Goal: Task Accomplishment & Management: Use online tool/utility

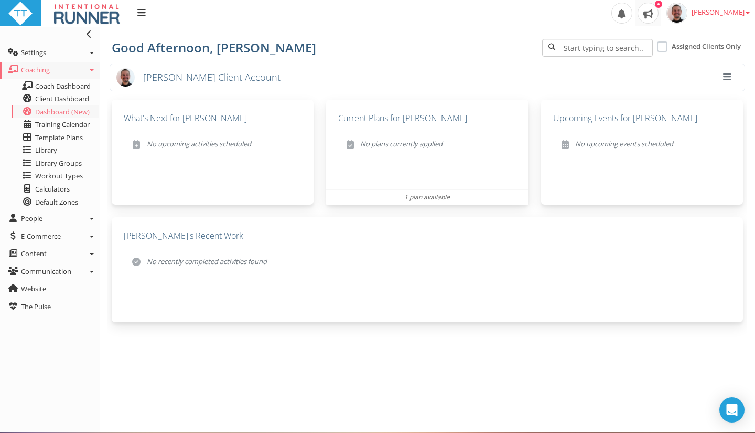
click at [659, 17] on span at bounding box center [648, 13] width 21 height 21
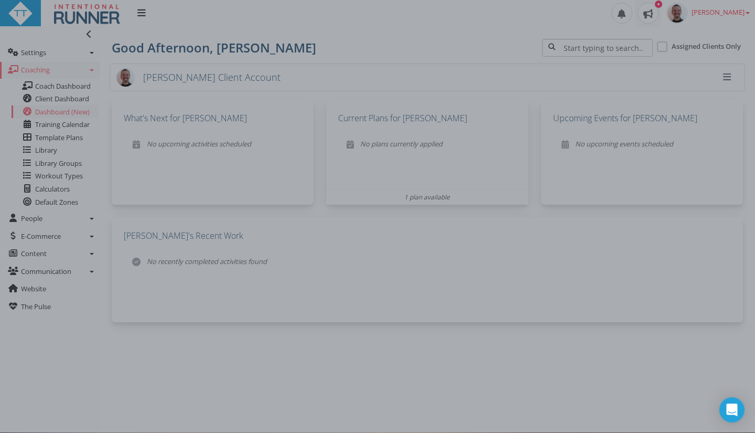
click at [367, 49] on div at bounding box center [377, 216] width 755 height 433
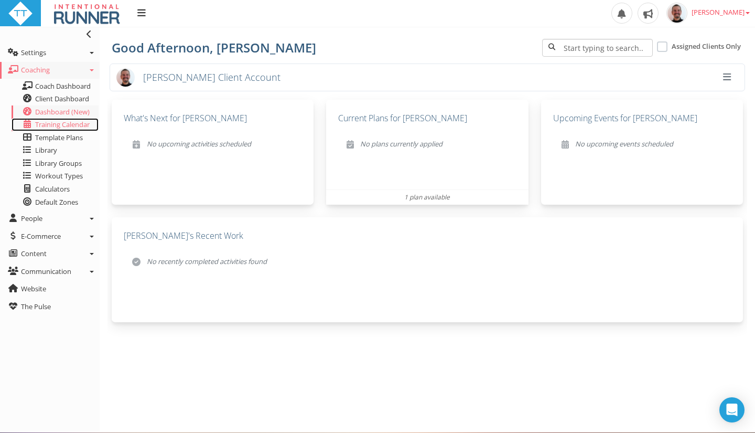
click at [62, 128] on span "Training Calendar" at bounding box center [62, 124] width 55 height 9
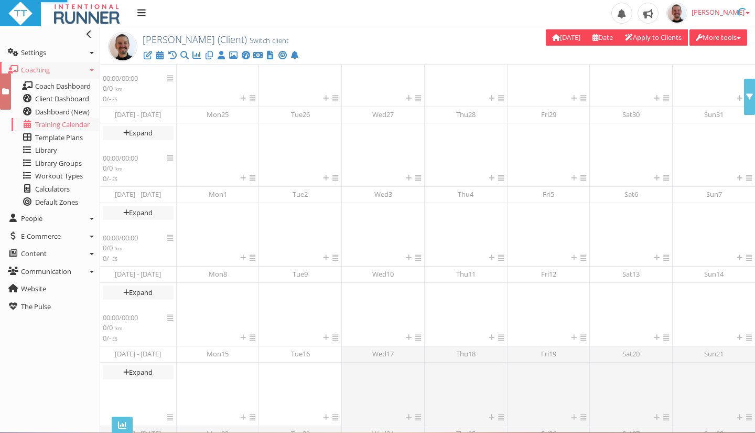
scroll to position [156, 0]
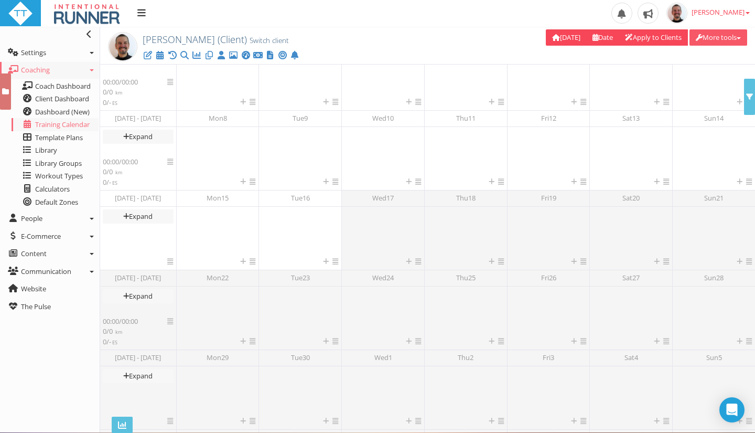
click at [734, 41] on button "More tools" at bounding box center [719, 37] width 58 height 16
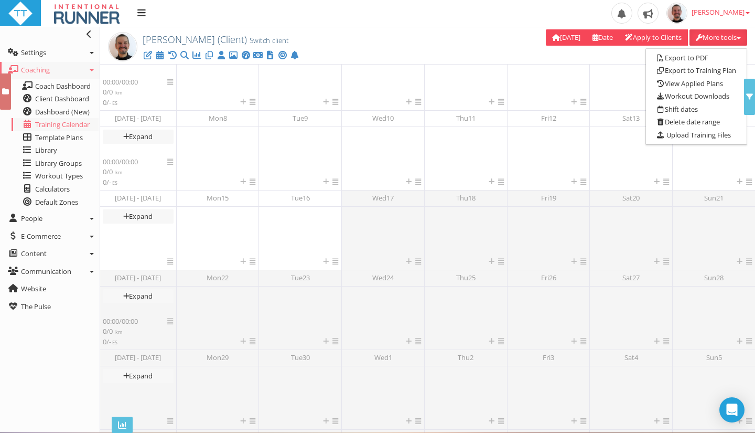
click at [451, 40] on div "Delete 0 selected workouts Deselect all workouts Today Date September 2025 Su M…" at bounding box center [564, 38] width 382 height 18
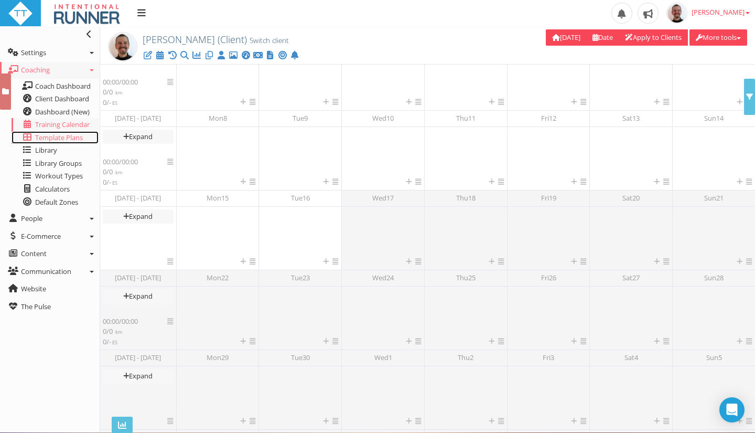
click at [48, 133] on span "Template Plans" at bounding box center [59, 137] width 48 height 9
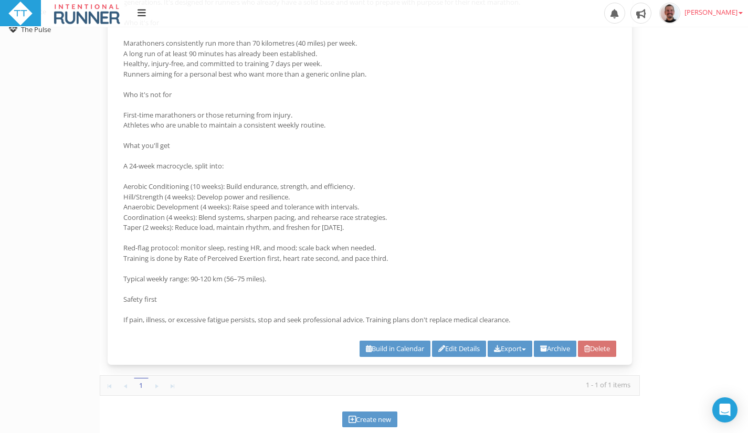
scroll to position [316, 0]
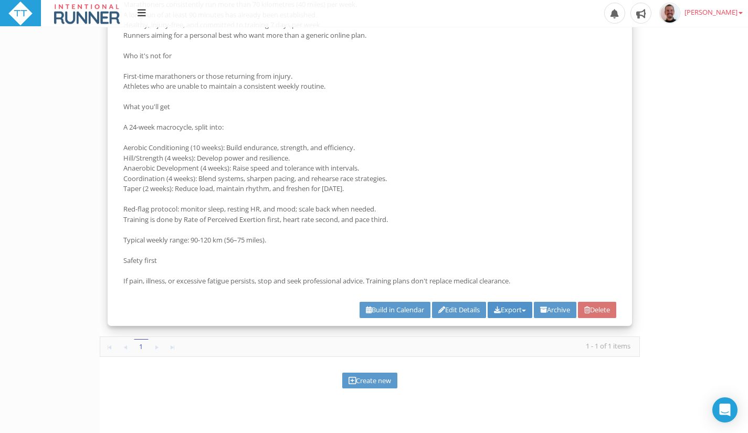
click at [510, 310] on button "Export" at bounding box center [509, 310] width 45 height 16
click at [464, 327] on link "Export to PDF" at bounding box center [468, 328] width 126 height 13
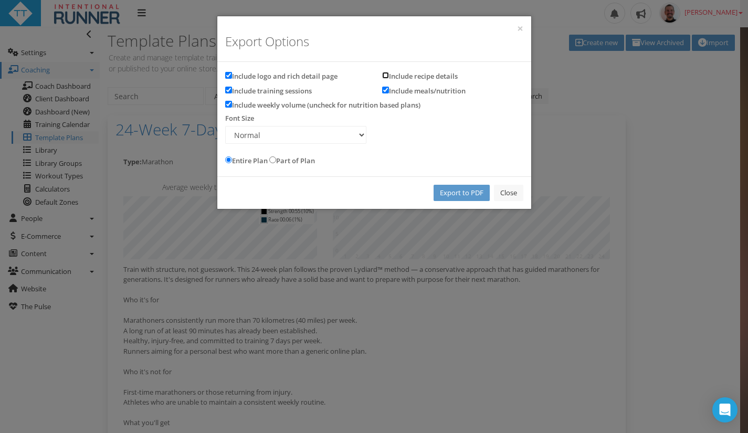
click at [385, 78] on input "Include recipe details" at bounding box center [385, 75] width 7 height 7
checkbox input "true"
click at [352, 127] on select "Small Normal Large Extra large" at bounding box center [295, 135] width 141 height 18
select select "8"
click at [225, 126] on select "Small Normal Large Extra large" at bounding box center [295, 135] width 141 height 18
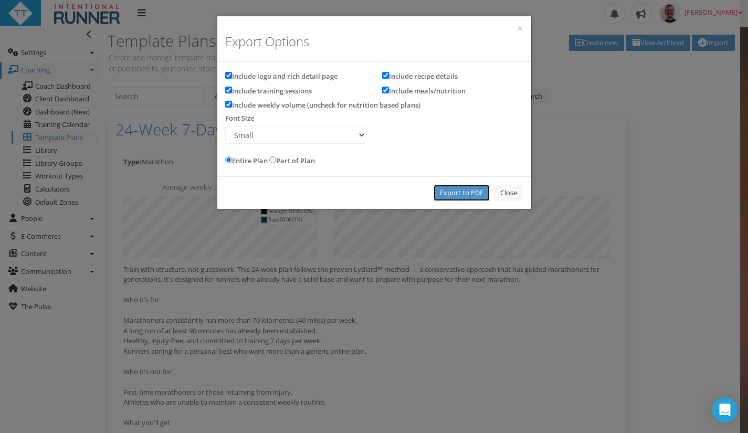
click at [461, 191] on link "Export to PDF" at bounding box center [461, 193] width 56 height 16
click at [397, 77] on label "Include recipe details" at bounding box center [420, 76] width 76 height 12
click at [389, 77] on input "Include recipe details" at bounding box center [385, 75] width 7 height 7
checkbox input "false"
click at [255, 134] on select "Small Normal Large Extra large" at bounding box center [295, 135] width 141 height 18
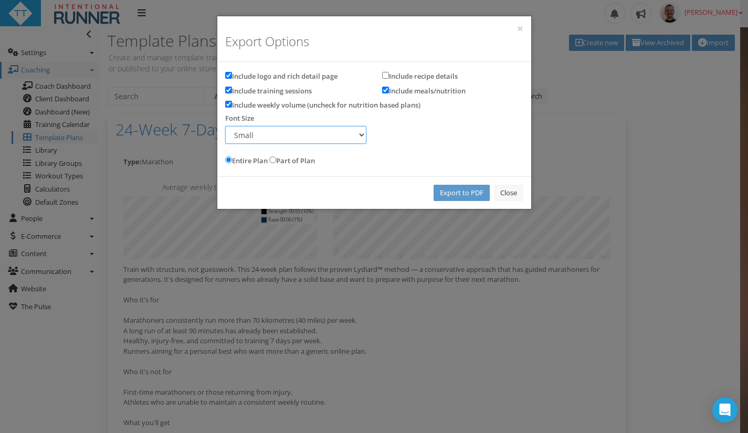
select select "9"
click at [225, 126] on select "Small Normal Large Extra large" at bounding box center [295, 135] width 141 height 18
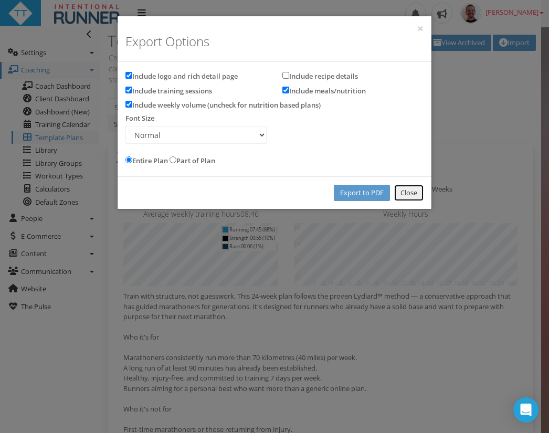
click at [402, 194] on link "Close" at bounding box center [408, 193] width 29 height 16
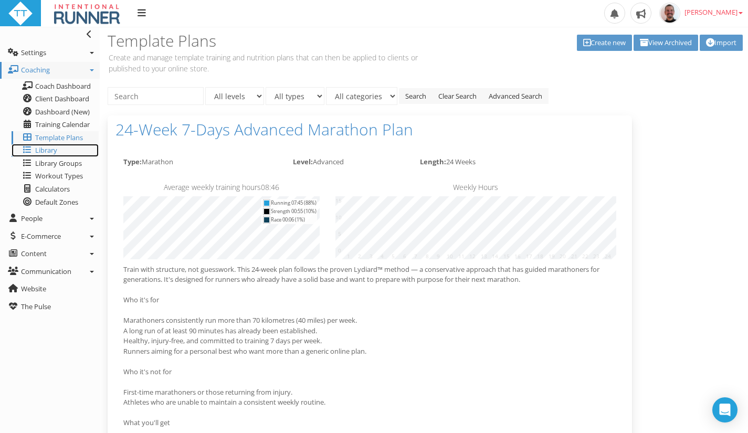
click at [55, 152] on span "Library" at bounding box center [46, 149] width 22 height 9
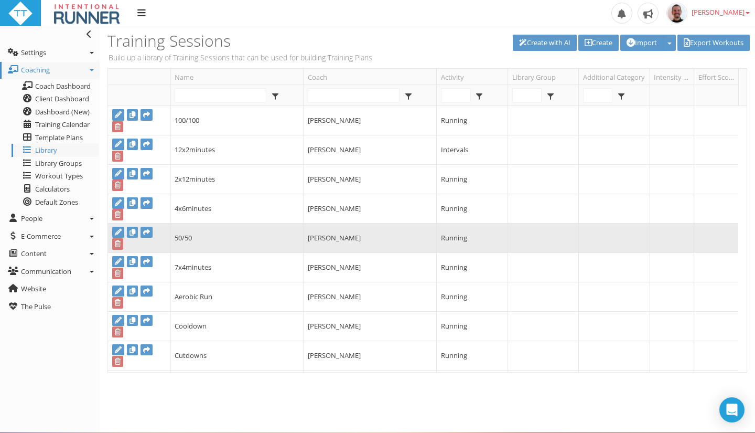
click at [195, 242] on td "50/50" at bounding box center [236, 237] width 133 height 29
click at [182, 241] on td "50/50" at bounding box center [236, 237] width 133 height 29
click at [119, 233] on icon at bounding box center [118, 232] width 7 height 7
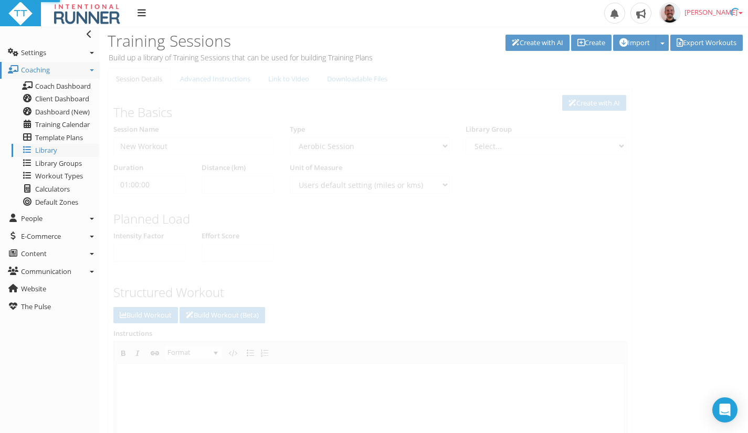
type input "50/50"
select select "91939a62-6b13-49b7-8155-451fdc1cad9e"
select select
type input "00:00:00"
checkbox input "true"
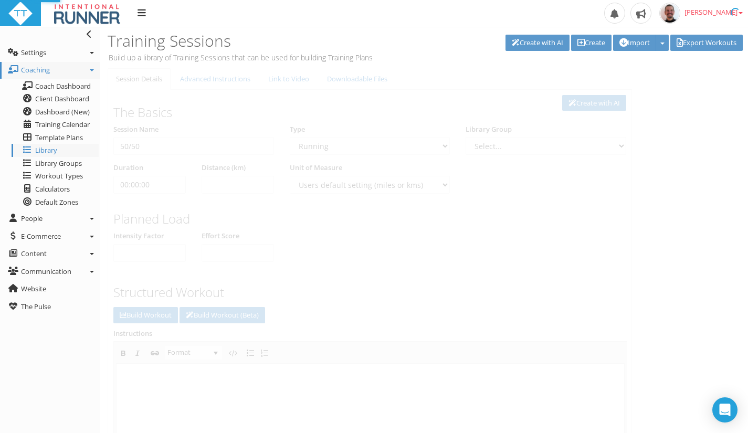
select select "91939a62-6b13-49b7-8155-451fdc1cad9e"
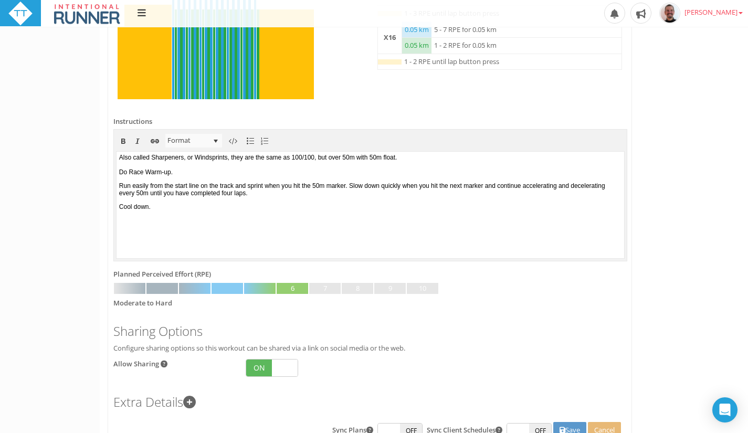
scroll to position [416, 0]
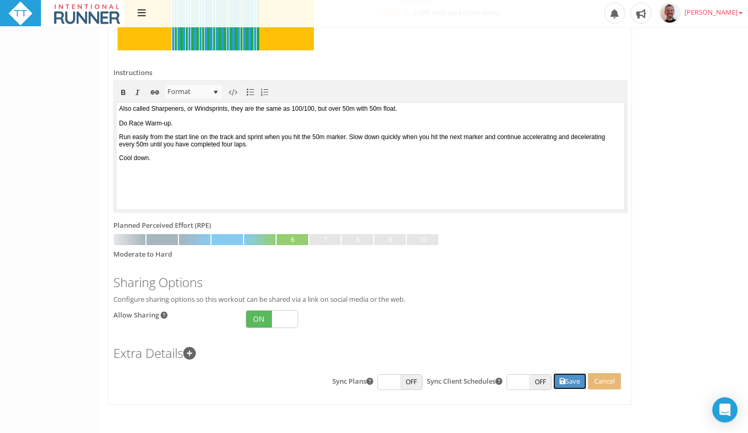
click at [569, 386] on button "Save" at bounding box center [569, 381] width 33 height 16
type input "New Workout"
type input "01:00:00"
select select
checkbox input "false"
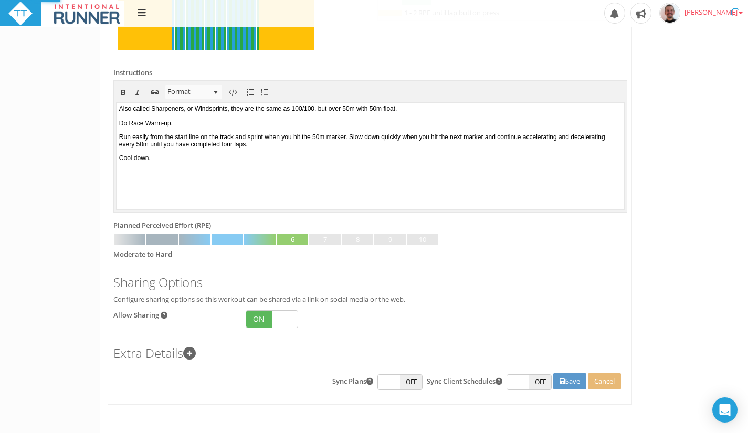
scroll to position [0, 0]
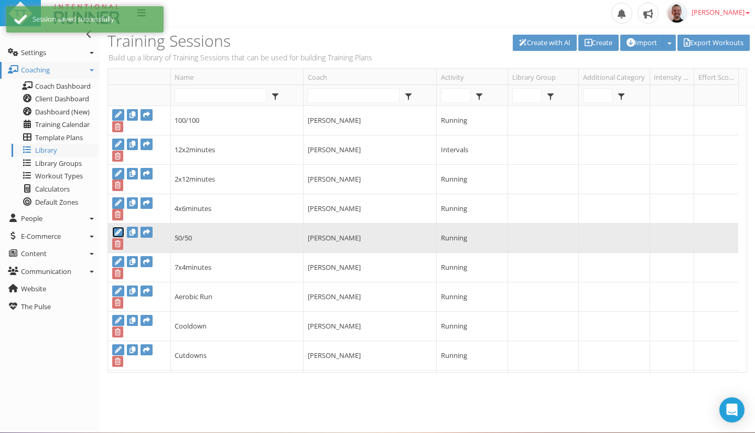
click at [113, 235] on link at bounding box center [118, 233] width 12 height 12
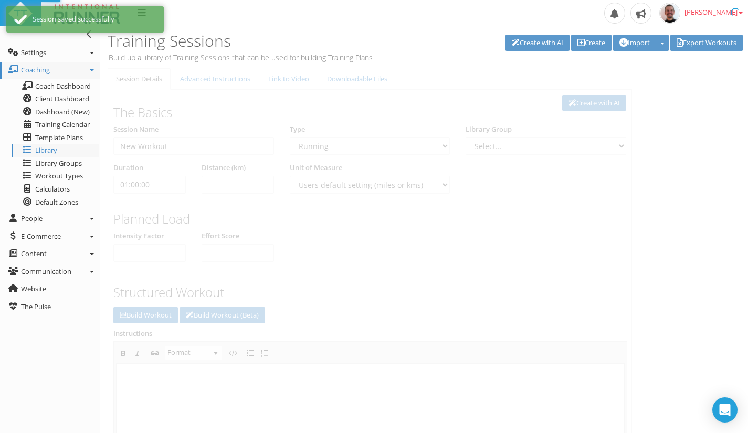
type input "50/50"
select select
type input "00:00:00"
select select
checkbox input "true"
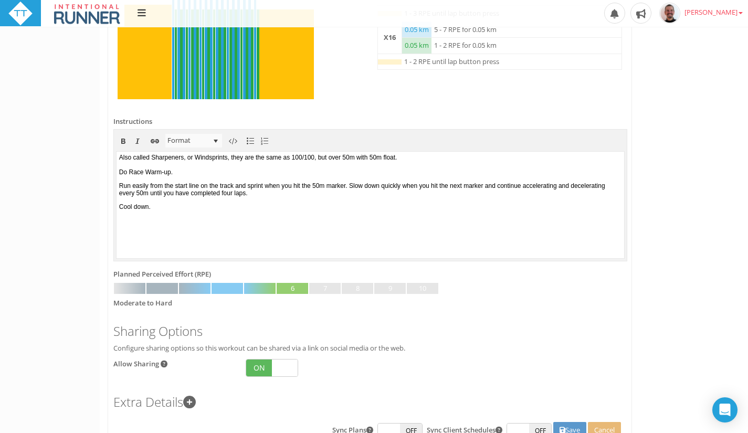
scroll to position [416, 0]
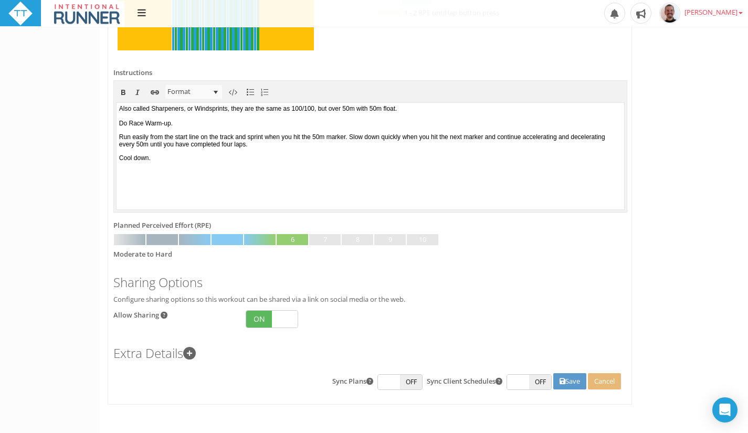
click at [193, 354] on icon at bounding box center [189, 353] width 13 height 13
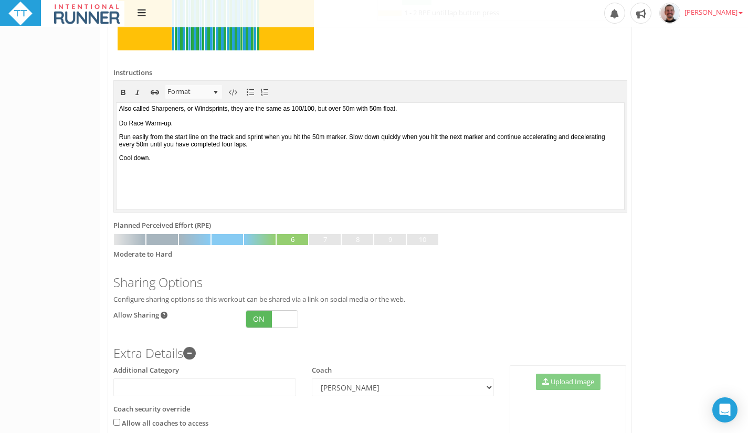
click at [709, 299] on div "Session Details Advanced Instructions Link to Video Downloadable Files Link to …" at bounding box center [424, 99] width 648 height 895
click at [717, 287] on div "Session Details Advanced Instructions Link to Video Downloadable Files Link to …" at bounding box center [424, 99] width 648 height 895
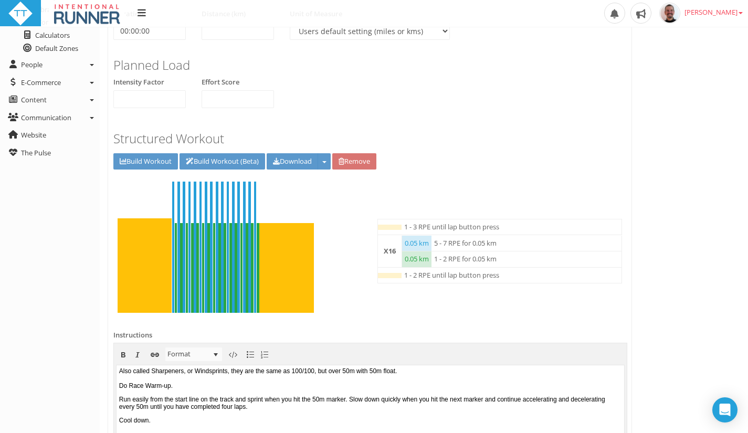
scroll to position [0, 0]
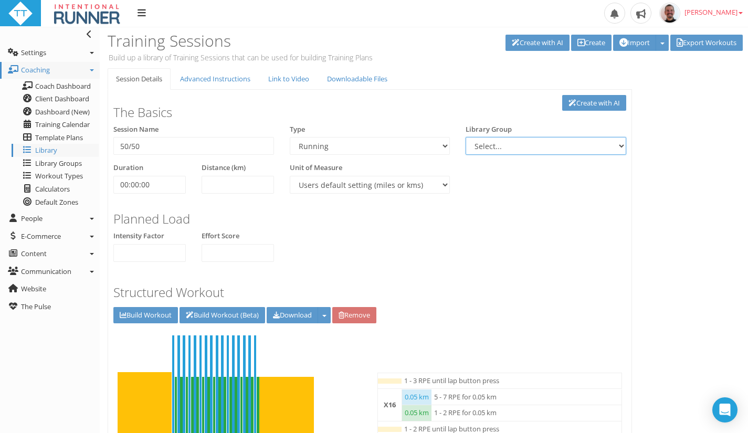
click at [614, 145] on select "Select... Hills Warm Ups" at bounding box center [545, 146] width 161 height 18
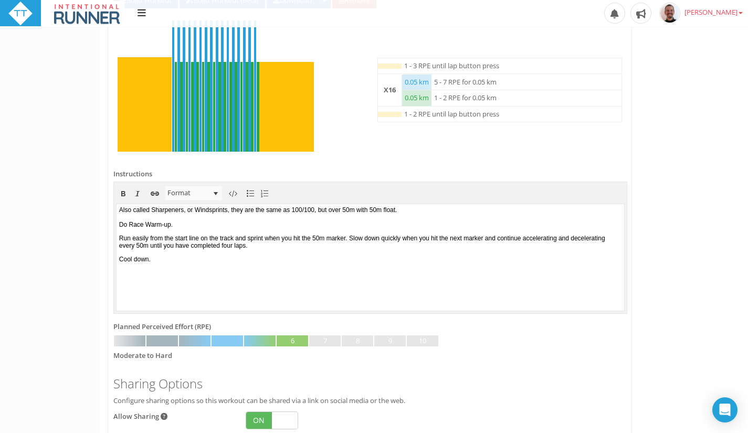
scroll to position [525, 0]
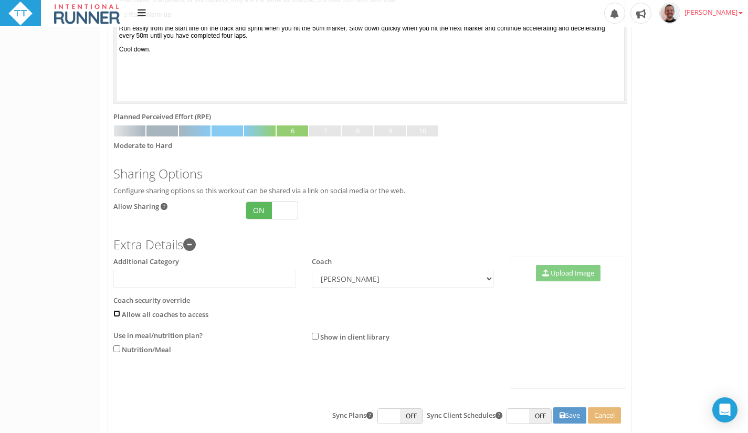
click at [115, 311] on input "checkbox" at bounding box center [116, 313] width 7 height 7
checkbox input "true"
click at [577, 417] on button "Save" at bounding box center [569, 415] width 33 height 16
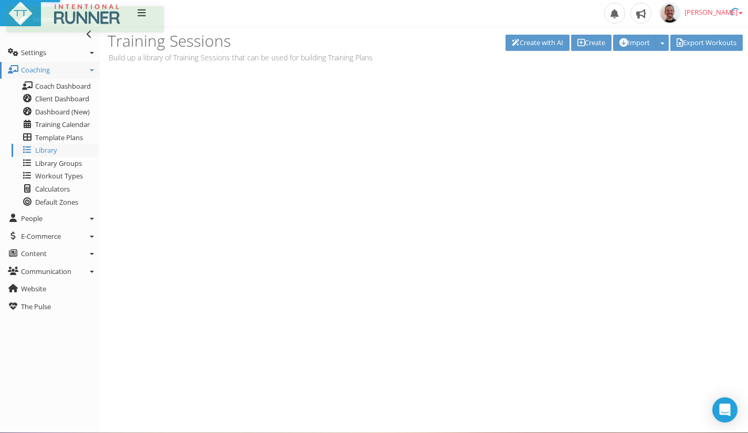
scroll to position [0, 0]
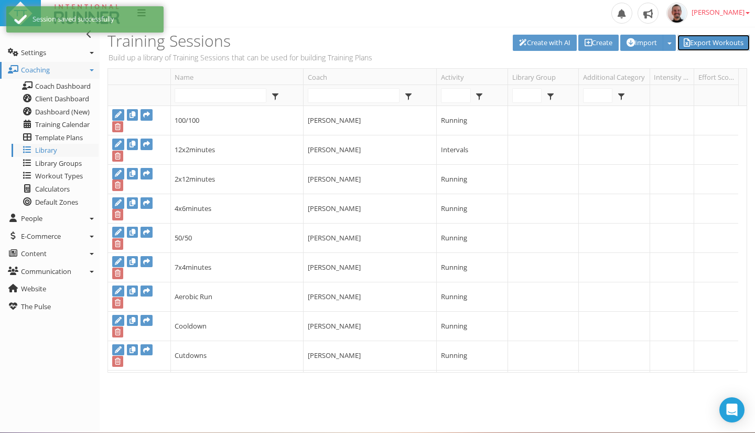
click at [699, 39] on link "Export Workouts" at bounding box center [714, 43] width 72 height 16
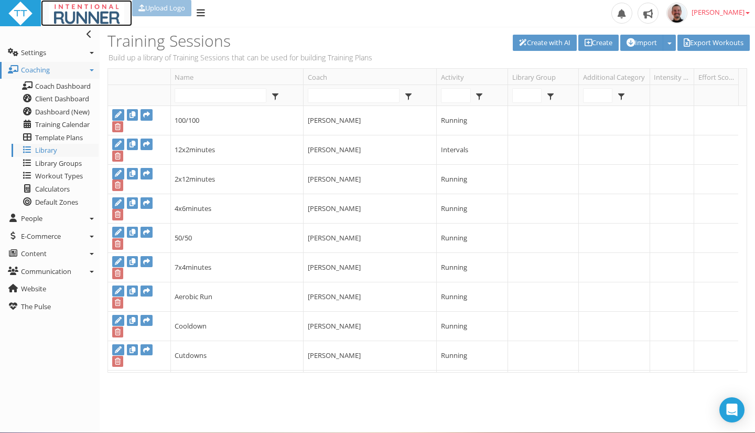
click at [79, 14] on img at bounding box center [87, 13] width 76 height 25
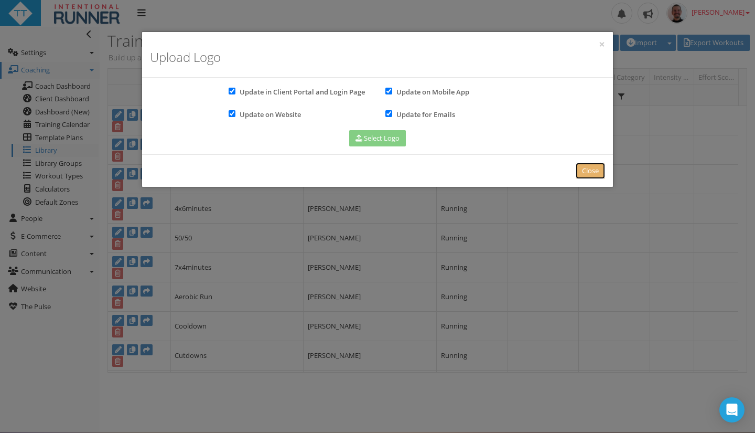
click at [589, 175] on link "Close" at bounding box center [590, 171] width 29 height 16
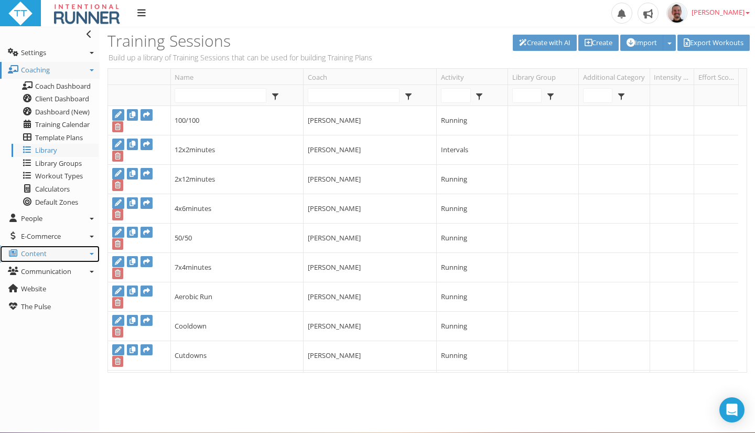
click at [94, 254] on link "Content" at bounding box center [50, 254] width 100 height 17
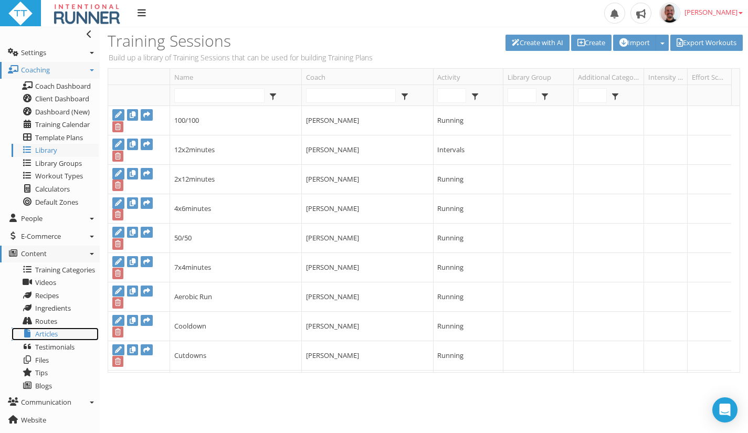
click at [43, 331] on span "Articles" at bounding box center [46, 333] width 23 height 9
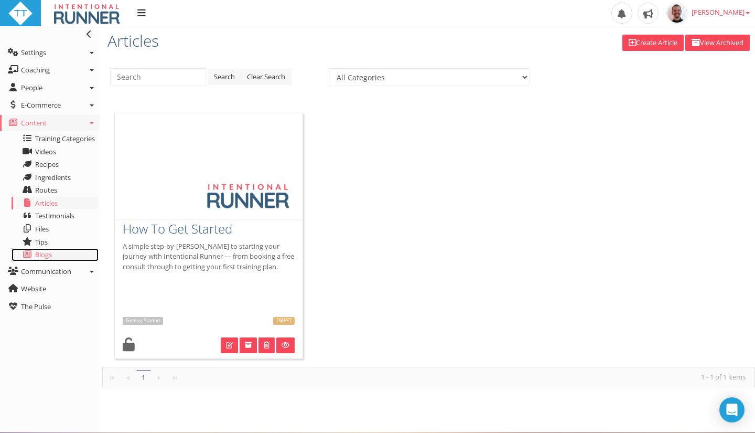
click at [42, 261] on link "Blogs" at bounding box center [55, 254] width 87 height 13
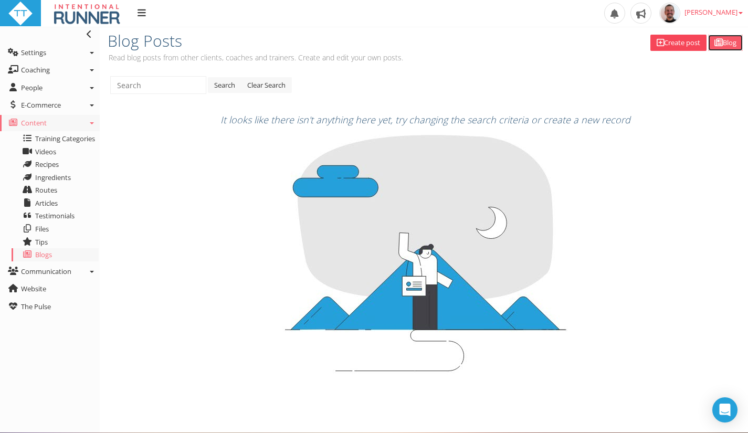
click at [733, 46] on link "Blog" at bounding box center [725, 43] width 35 height 16
